Goal: Understand process/instructions: Learn about a topic

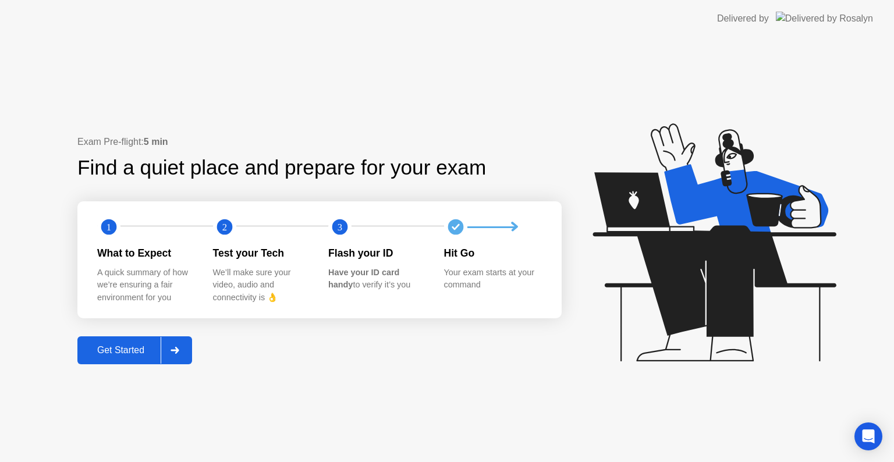
click at [128, 338] on button "Get Started" at bounding box center [134, 351] width 115 height 28
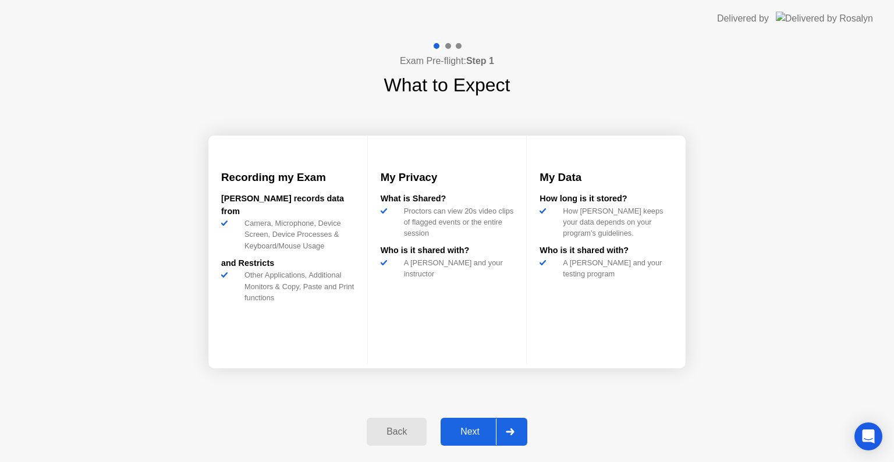
click at [487, 431] on div "Next" at bounding box center [470, 432] width 52 height 10
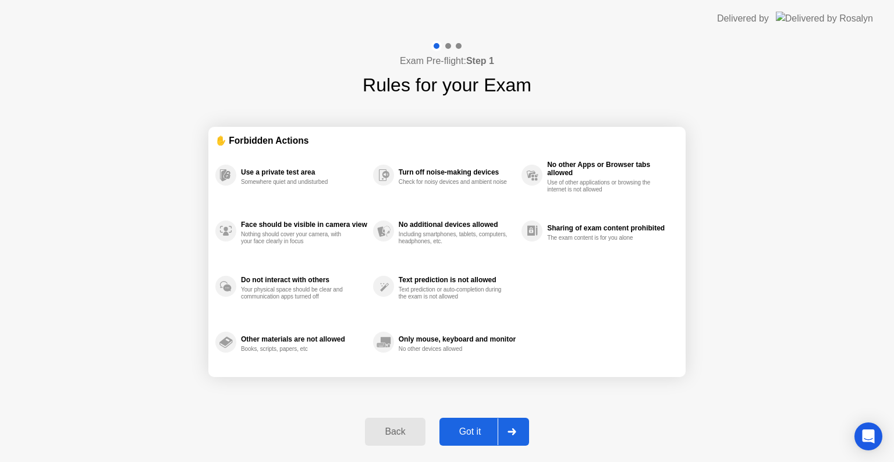
click at [487, 431] on div "Got it" at bounding box center [470, 432] width 55 height 10
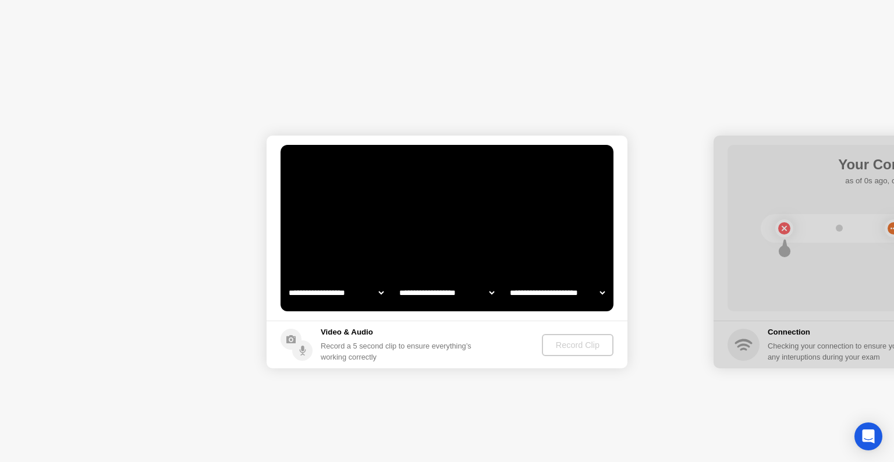
select select "**********"
select select "*******"
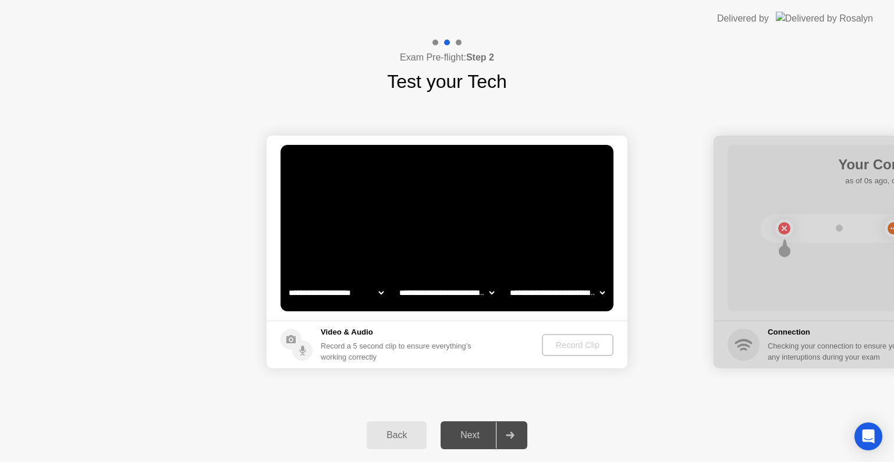
click at [489, 433] on div "Next" at bounding box center [470, 435] width 52 height 10
click at [585, 351] on button "Record Clip" at bounding box center [578, 345] width 70 height 22
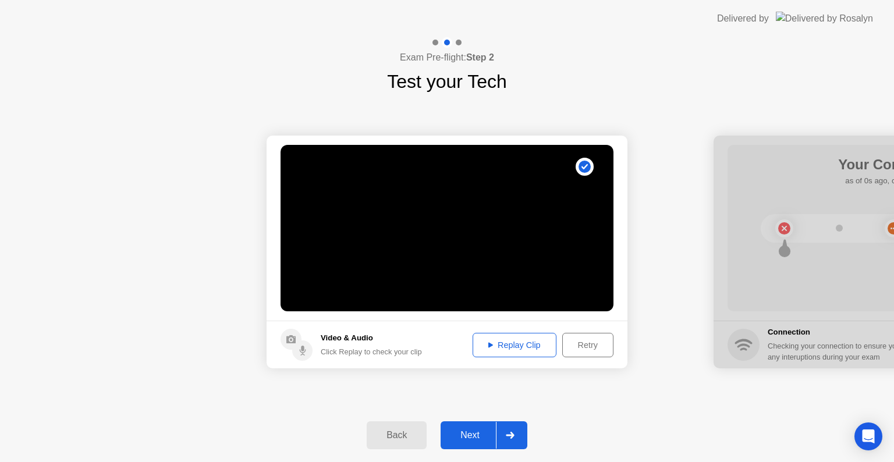
click at [500, 436] on div at bounding box center [510, 435] width 28 height 27
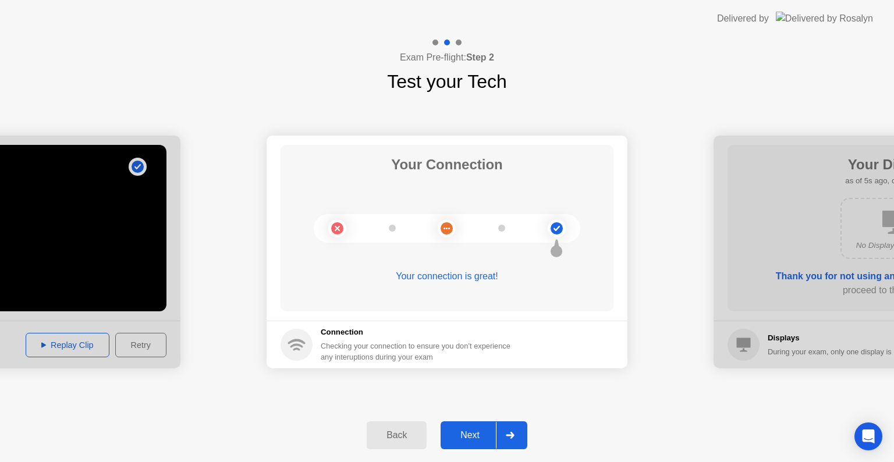
click at [500, 436] on div at bounding box center [510, 435] width 28 height 27
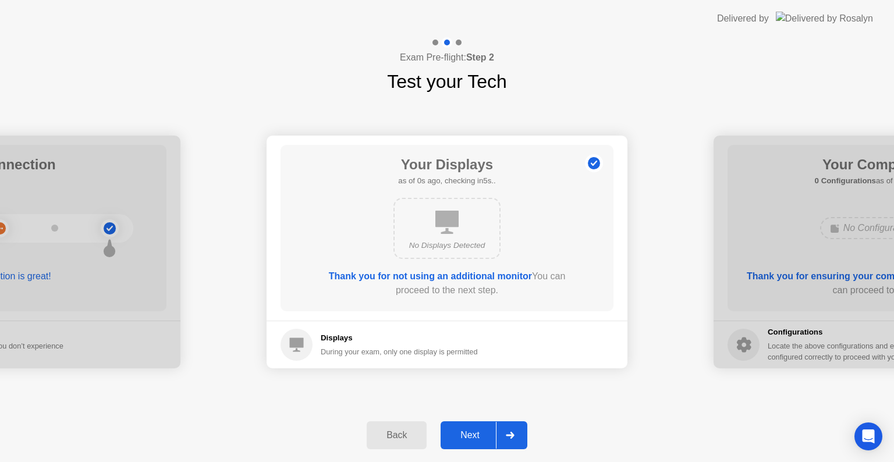
click at [500, 436] on div at bounding box center [510, 435] width 28 height 27
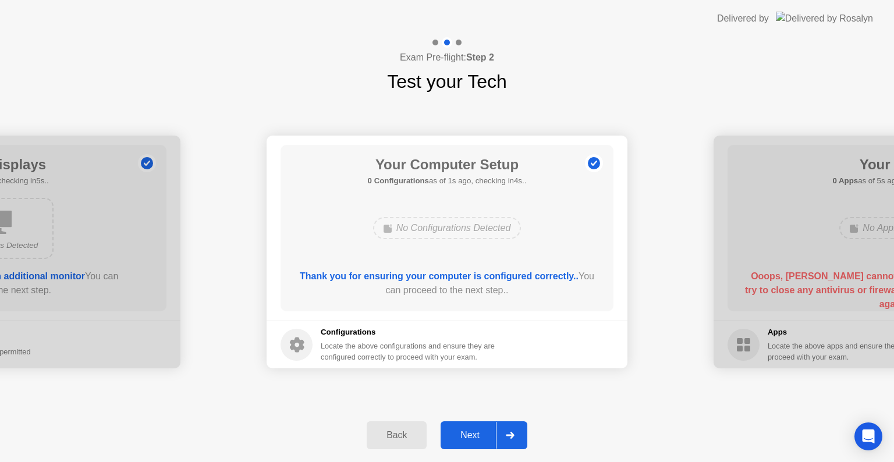
click at [502, 440] on div at bounding box center [510, 435] width 28 height 27
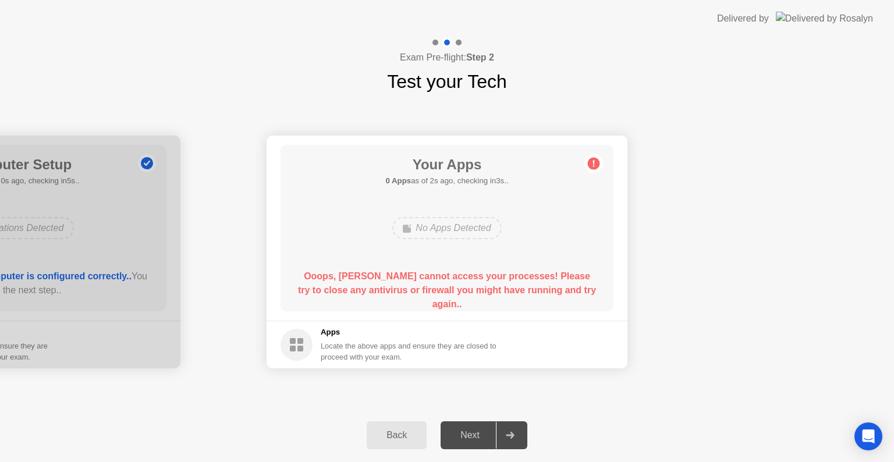
click at [595, 163] on circle at bounding box center [594, 164] width 12 height 12
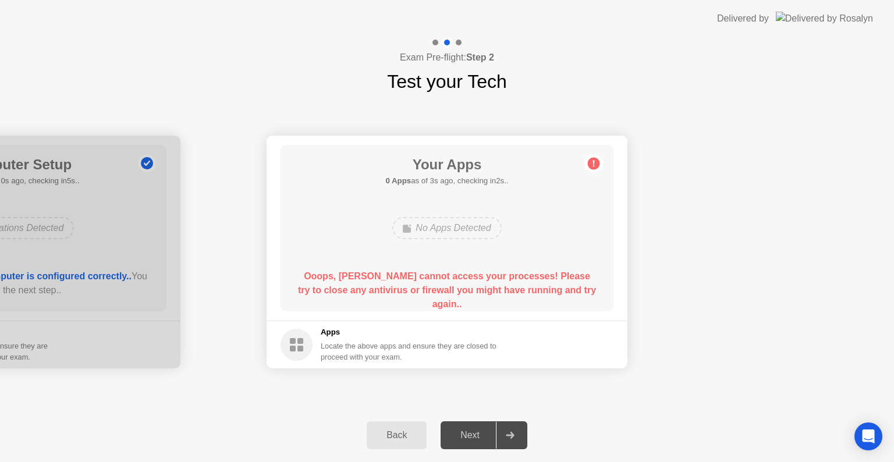
click at [595, 163] on circle at bounding box center [594, 164] width 12 height 12
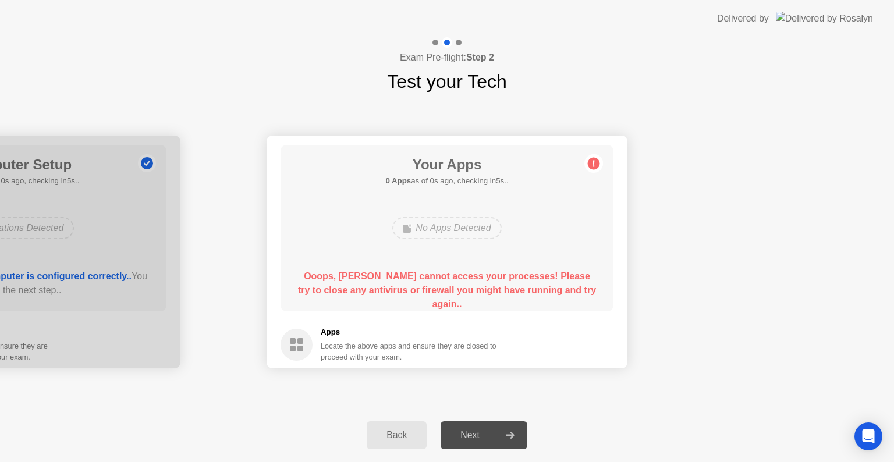
click at [474, 431] on div "Next" at bounding box center [470, 435] width 52 height 10
